Goal: Information Seeking & Learning: Learn about a topic

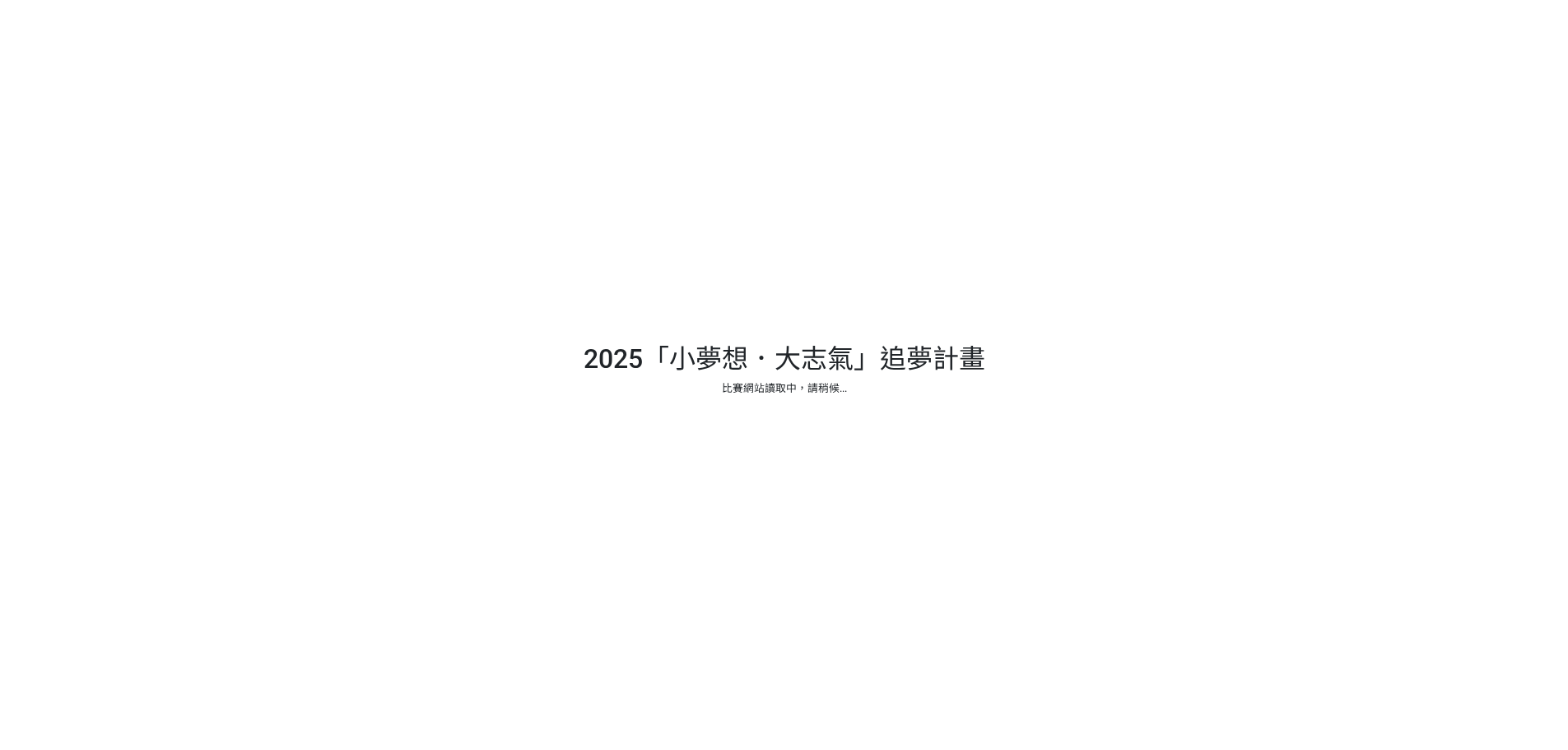
click at [765, 422] on div at bounding box center [784, 375] width 1568 height 750
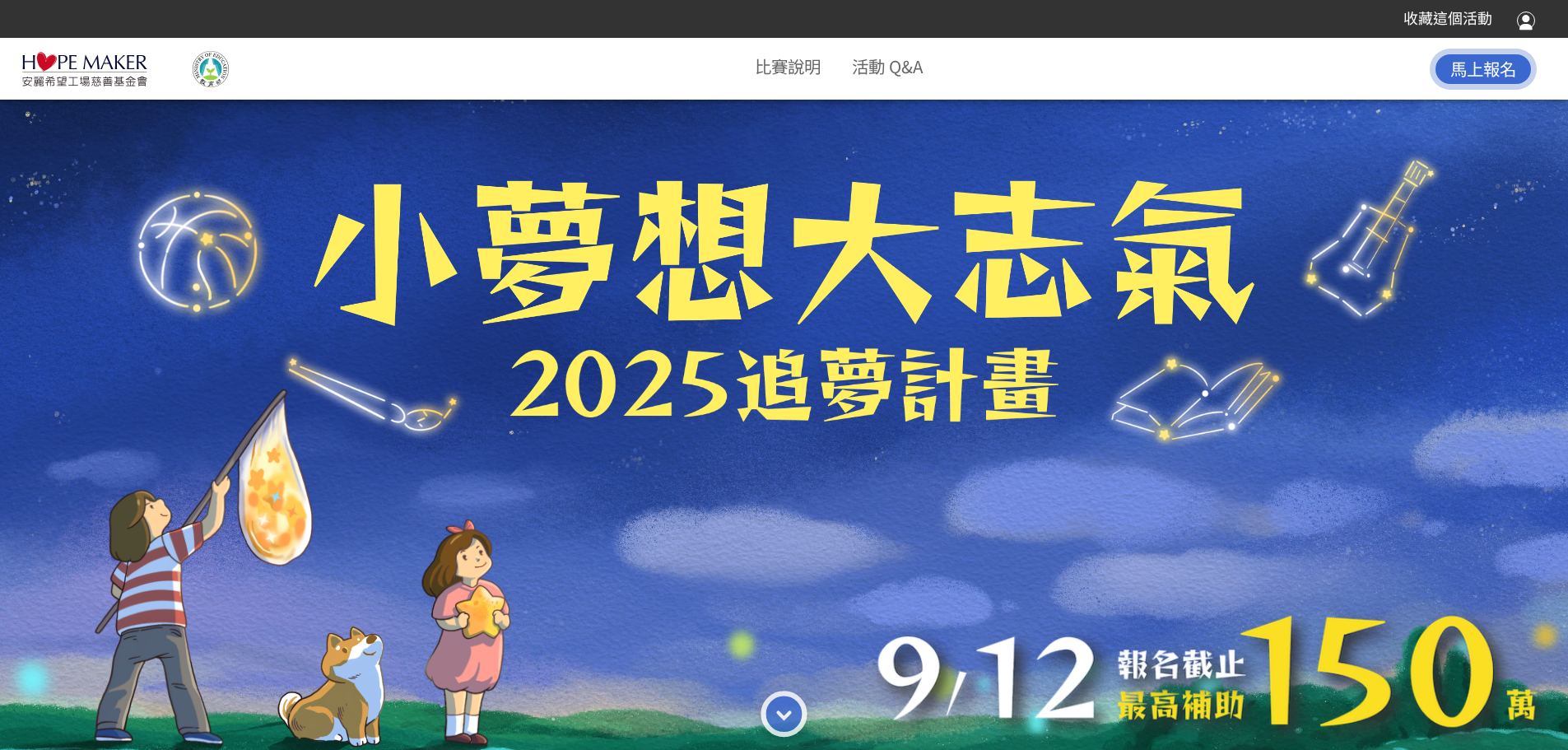
drag, startPoint x: 334, startPoint y: 72, endPoint x: 345, endPoint y: 98, distance: 28.2
click at [334, 72] on div "比賽說明 活動 Q&A 馬上報名" at bounding box center [784, 69] width 1568 height 52
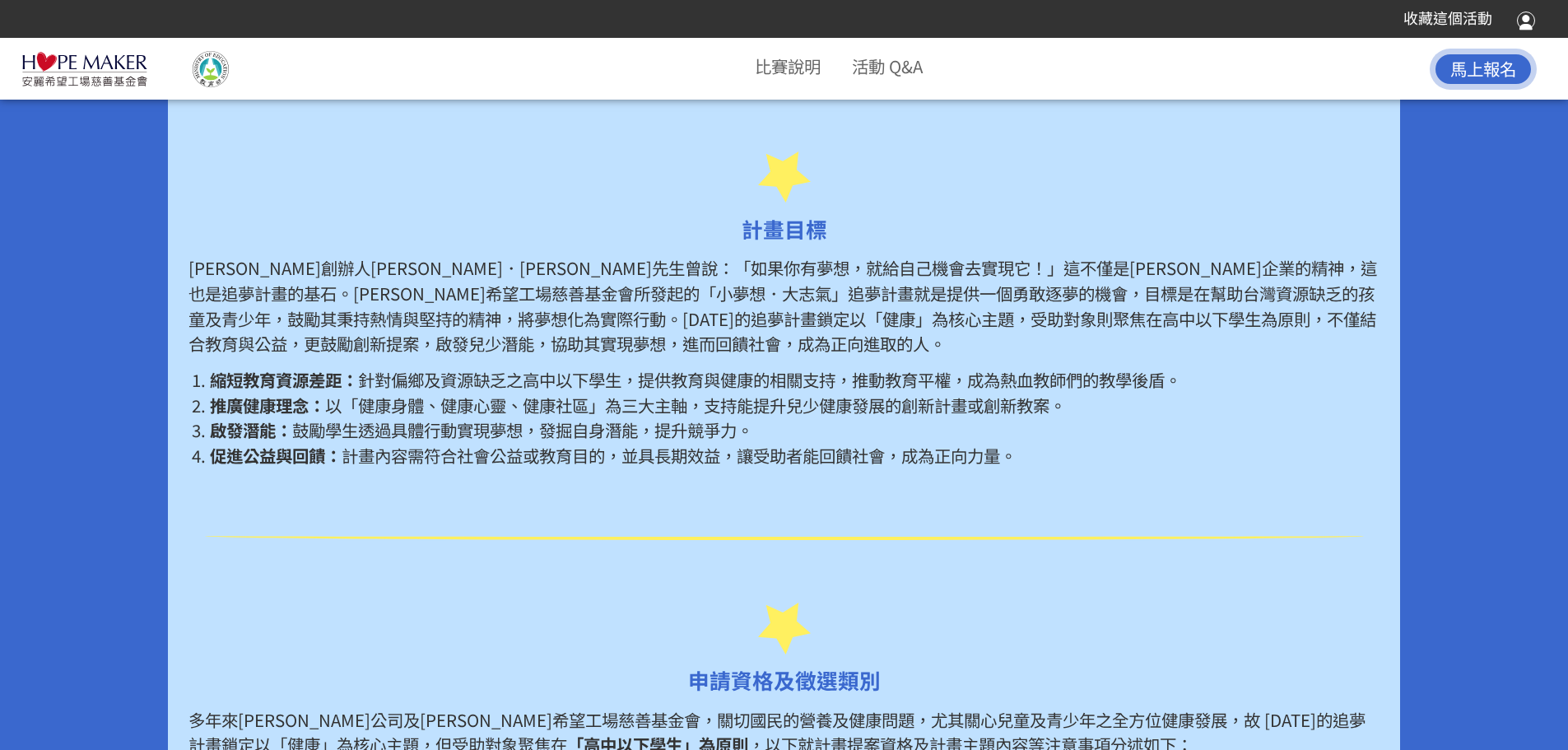
scroll to position [905, 0]
